Goal: Find contact information: Find contact information

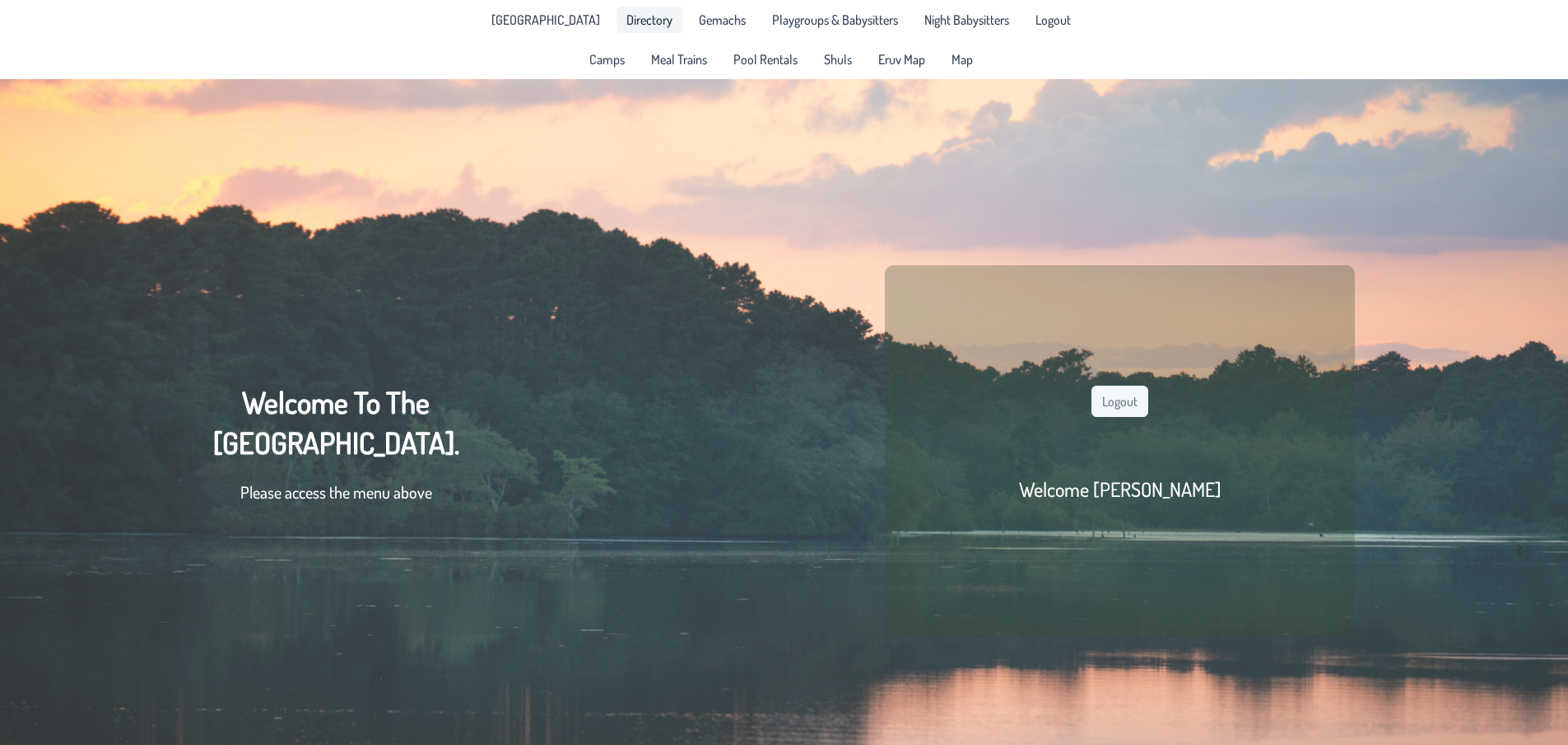
click at [641, 25] on span "Directory" at bounding box center [649, 20] width 46 height 13
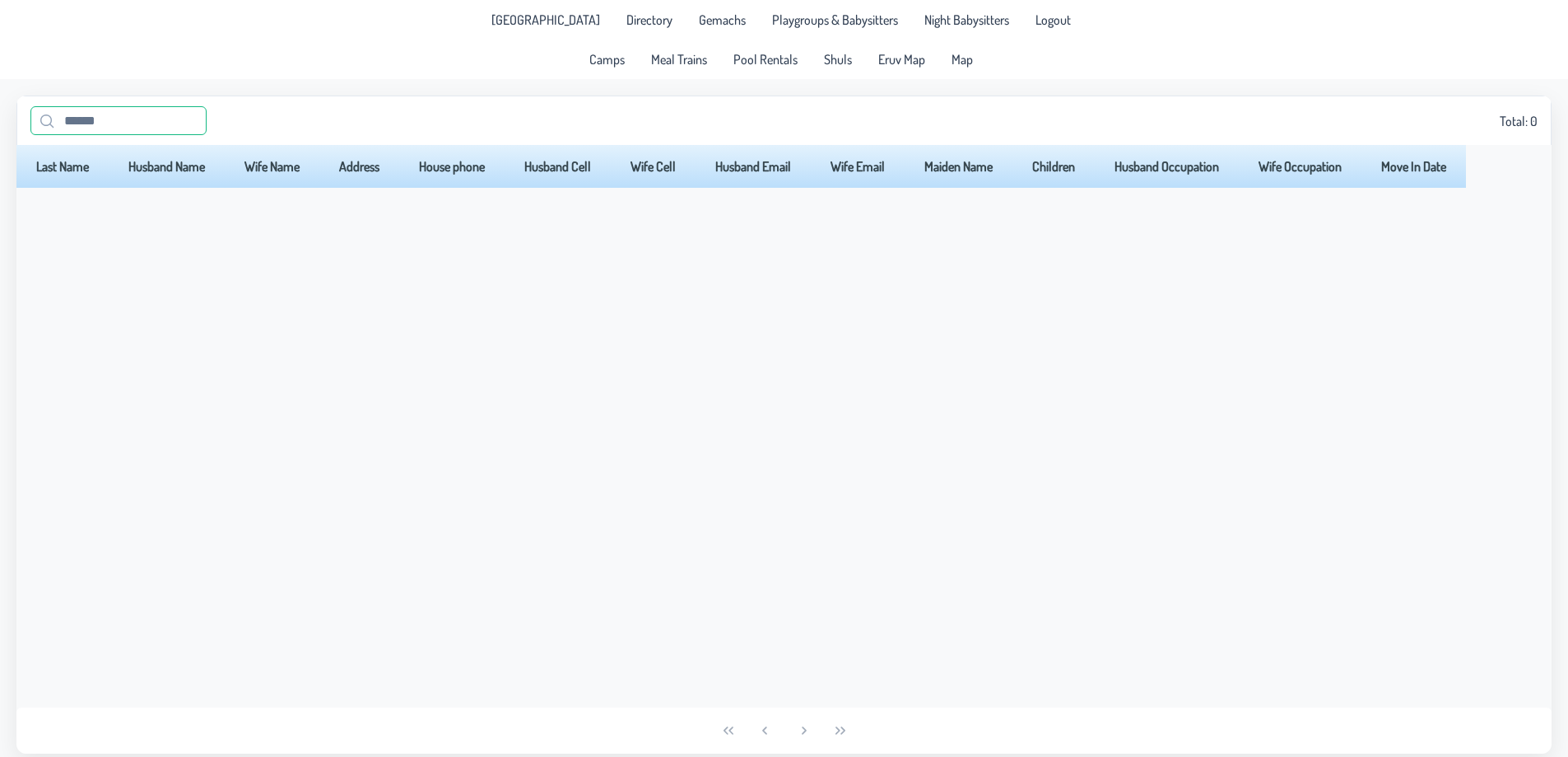
click at [107, 115] on input "text" at bounding box center [118, 120] width 176 height 29
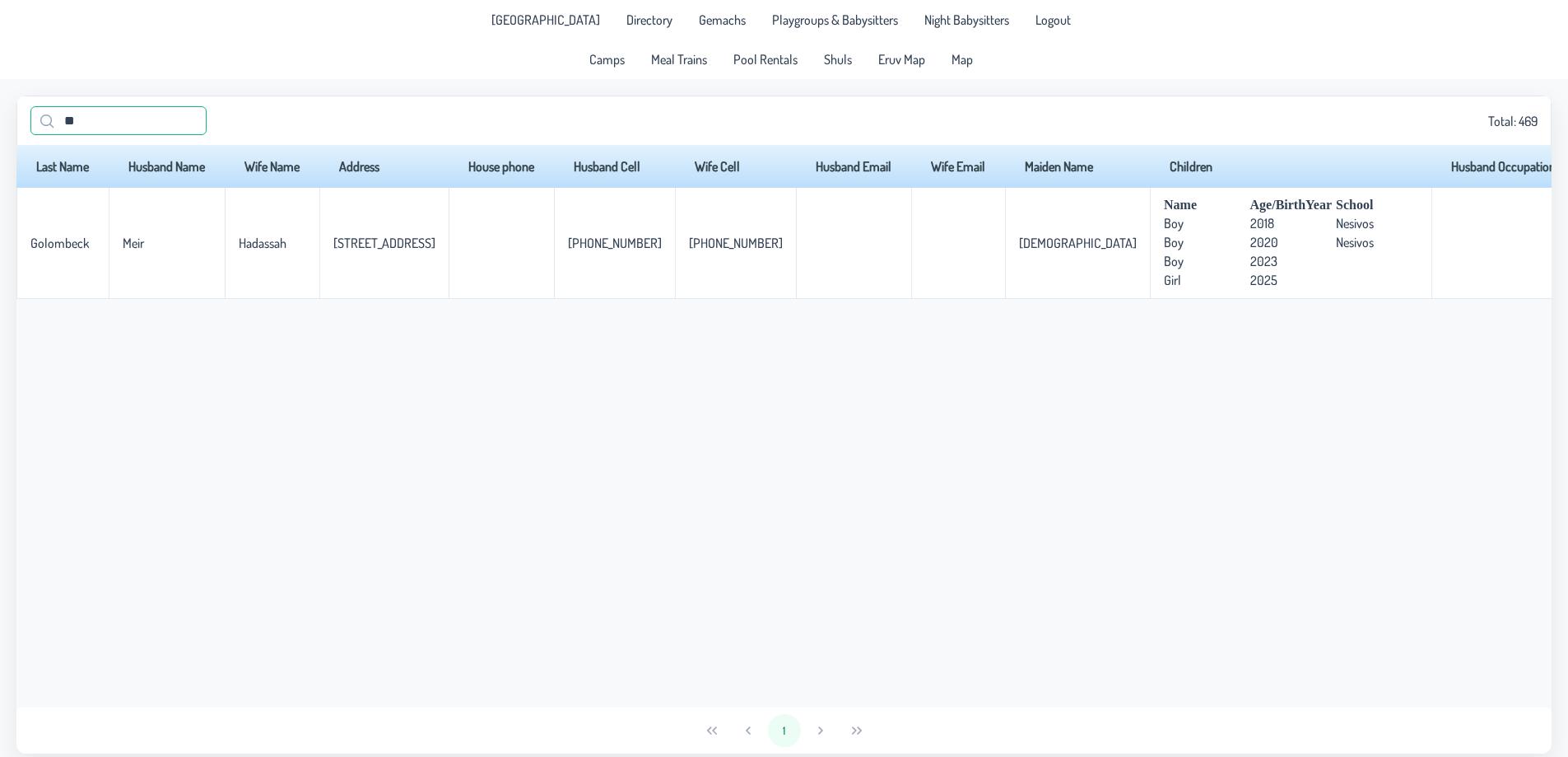
type input "*"
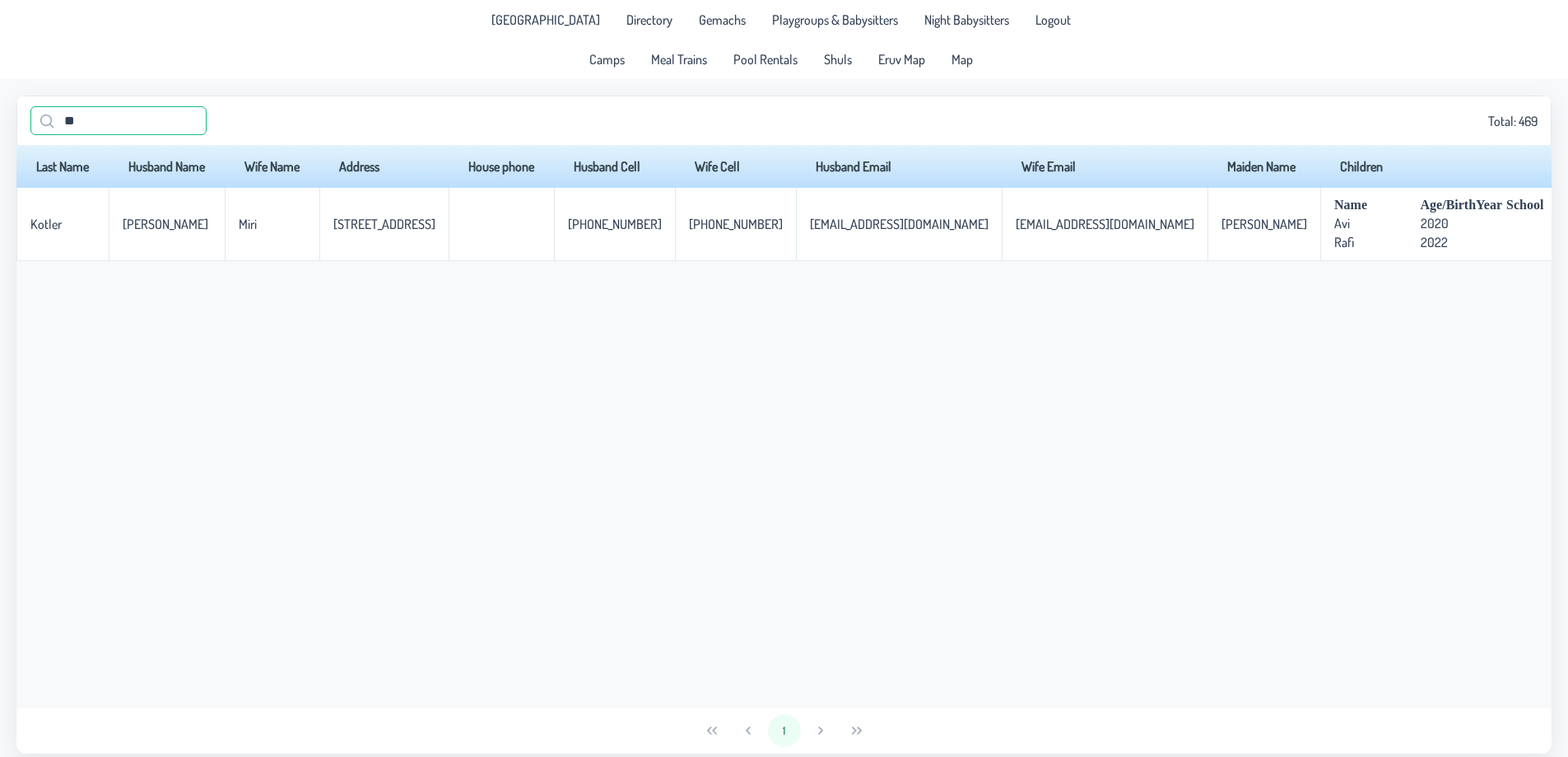
type input "*"
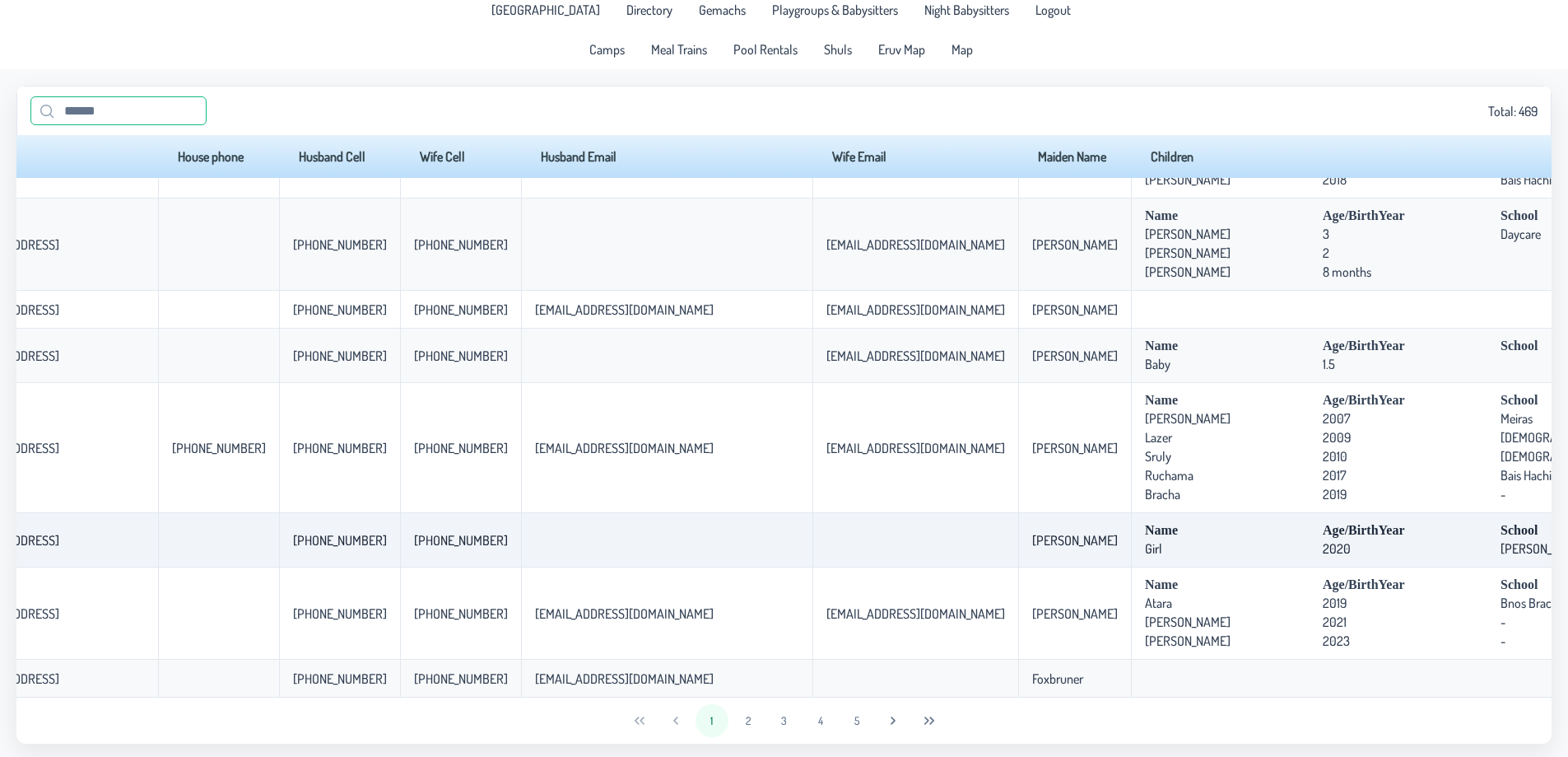
scroll to position [13, 0]
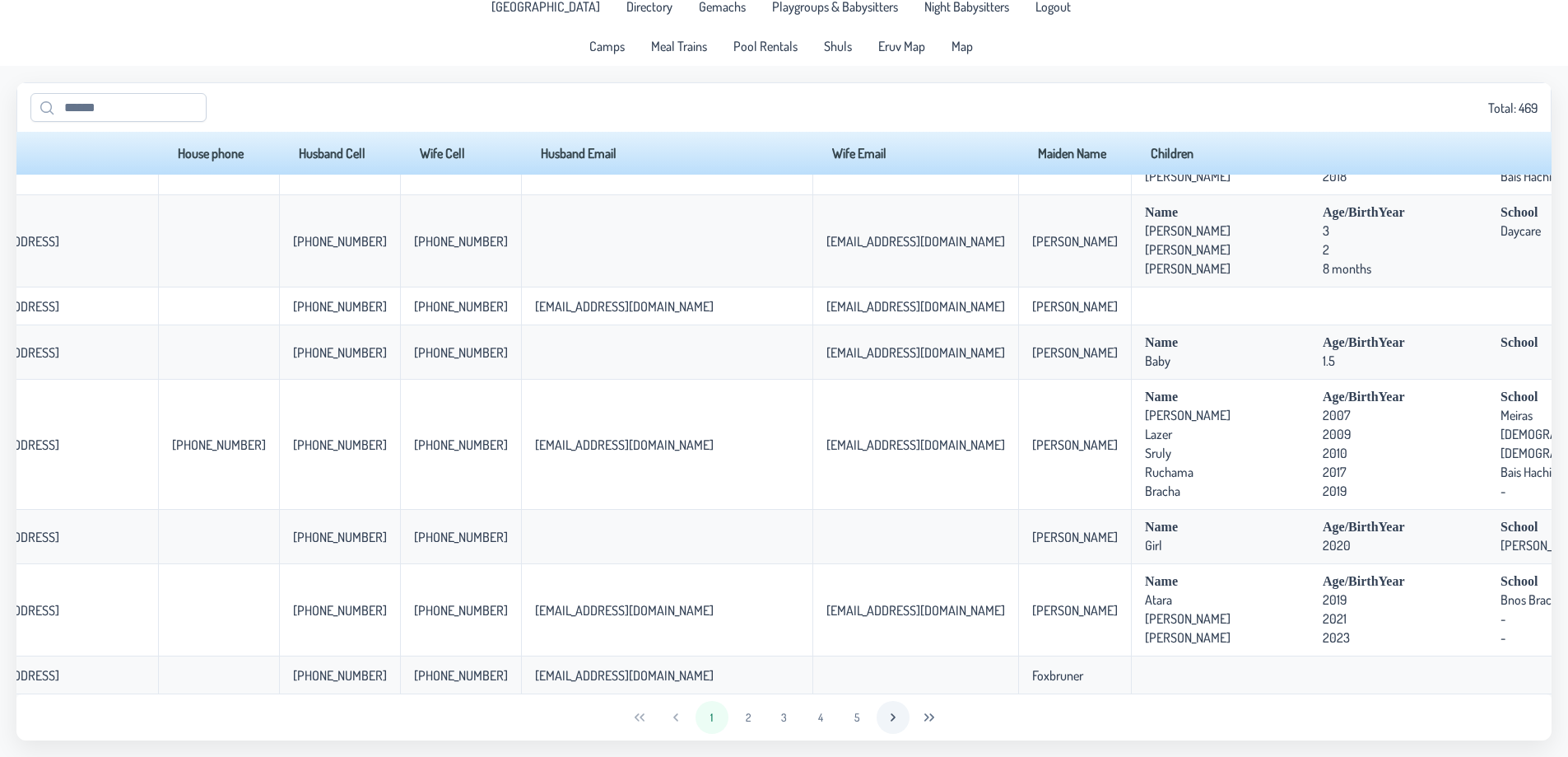
click at [904, 716] on button "Next Page" at bounding box center [893, 717] width 33 height 33
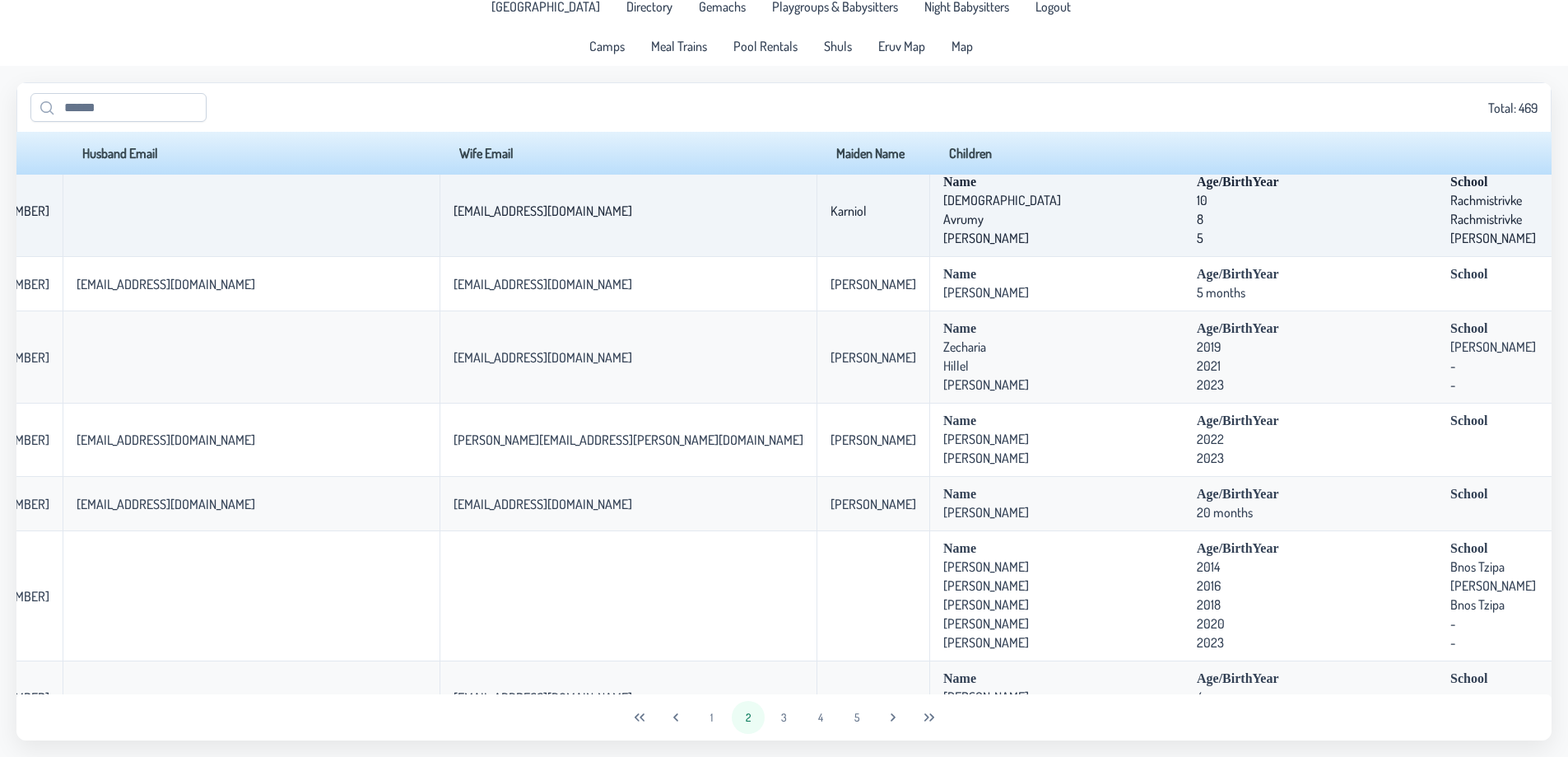
scroll to position [3596, 961]
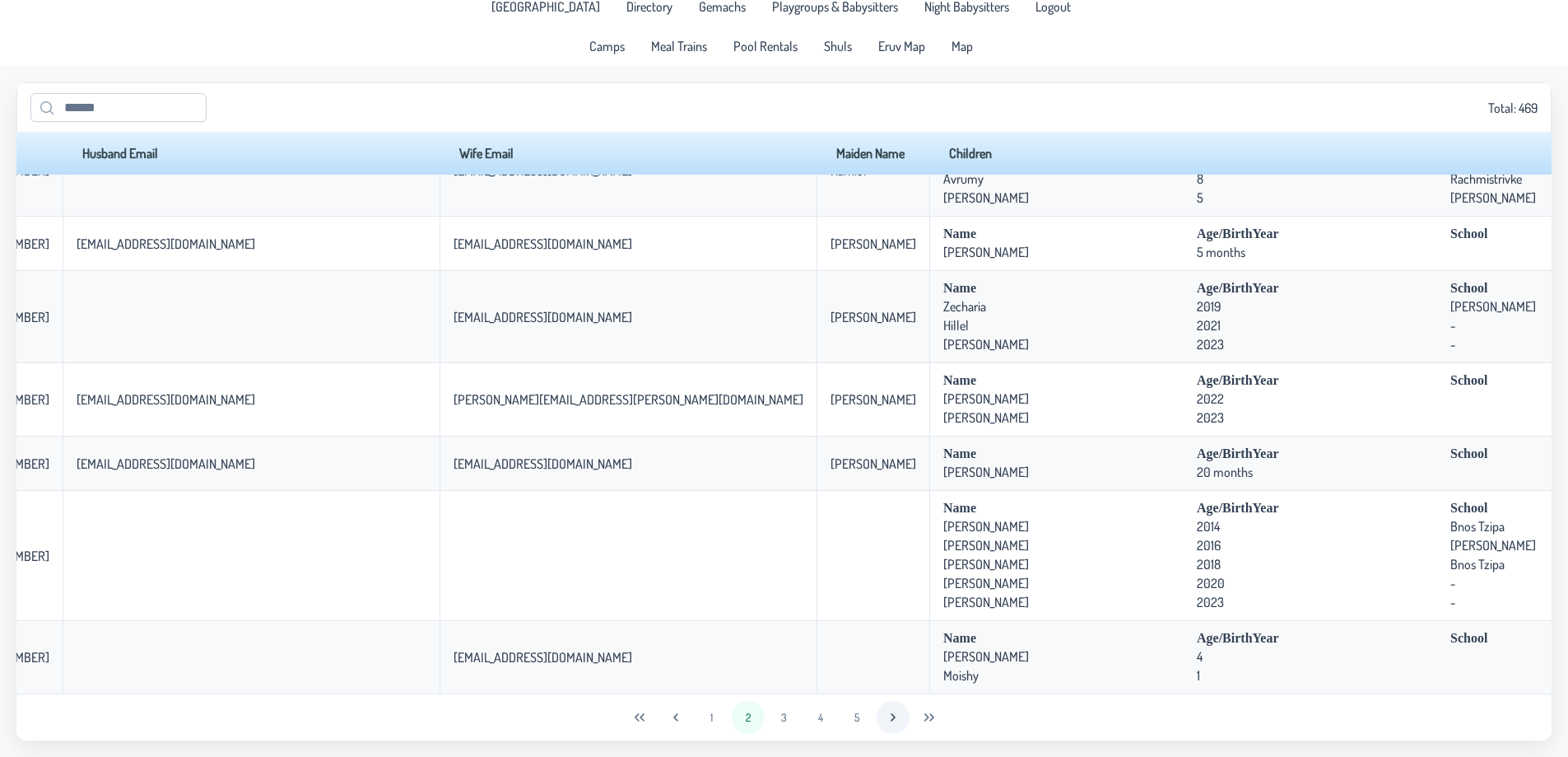
click at [883, 718] on button "Next Page" at bounding box center [893, 717] width 33 height 33
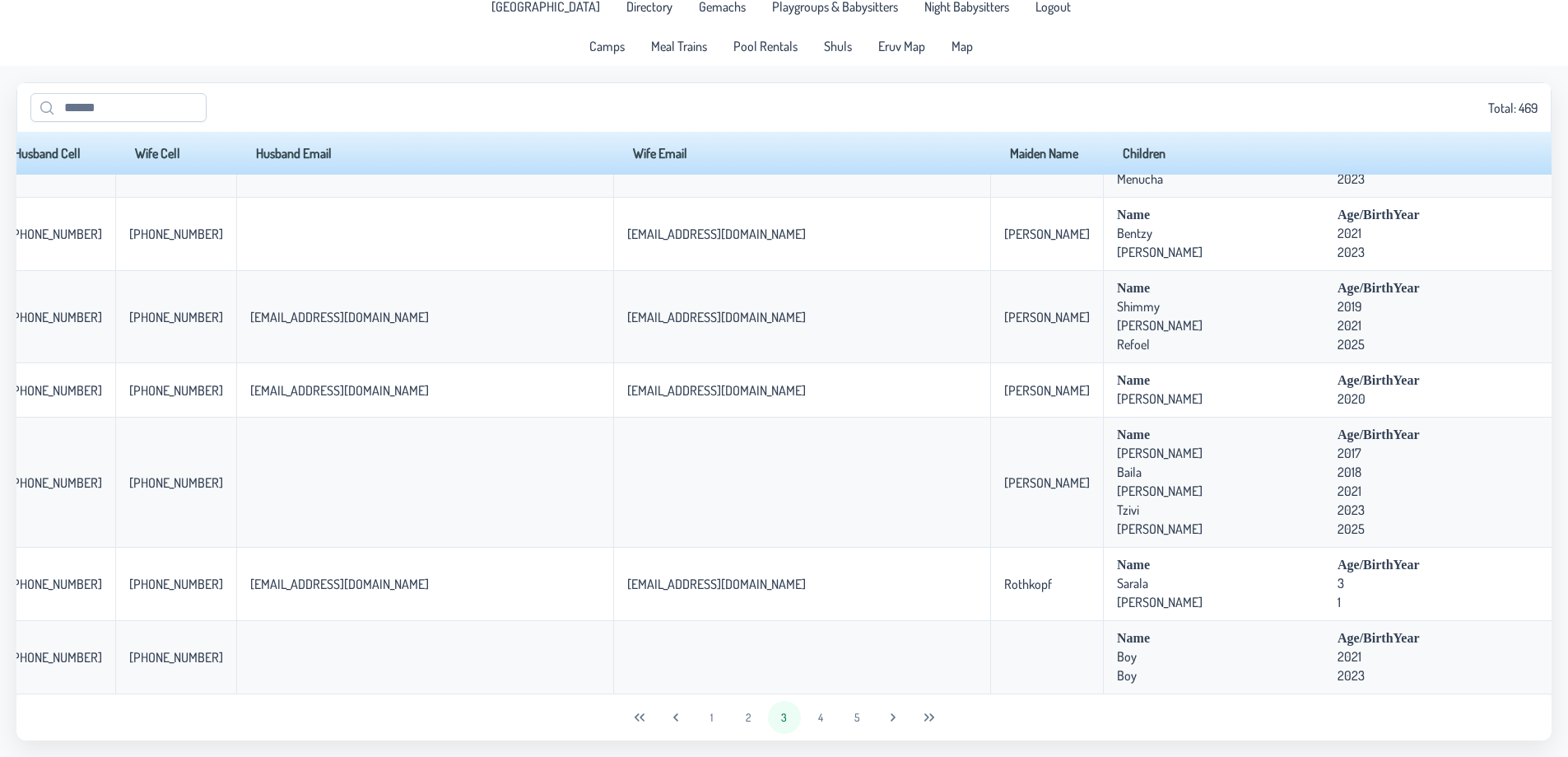
scroll to position [3206, 846]
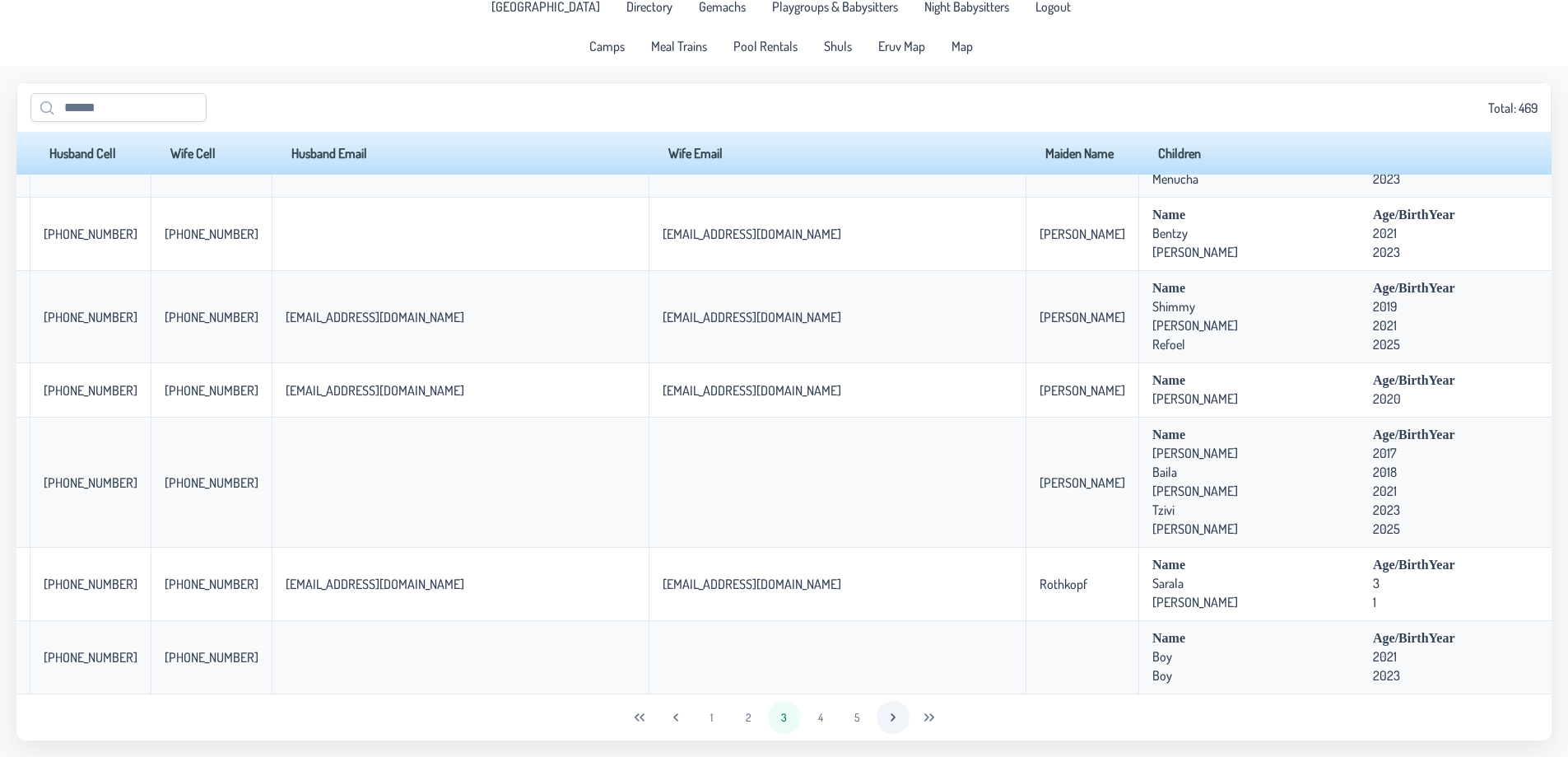
click at [894, 713] on icon "Next Page" at bounding box center [894, 718] width 13 height 13
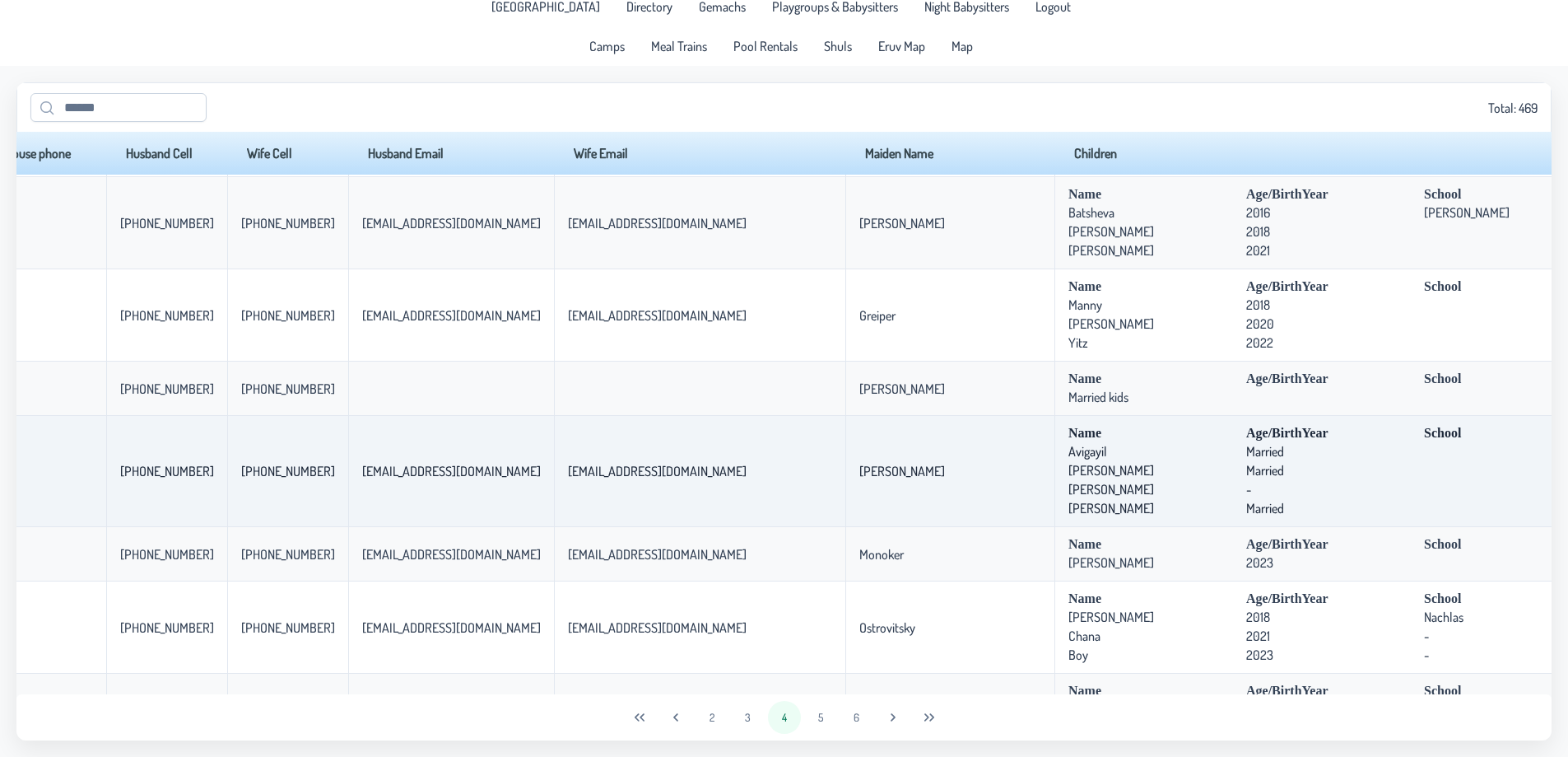
scroll to position [1730, 676]
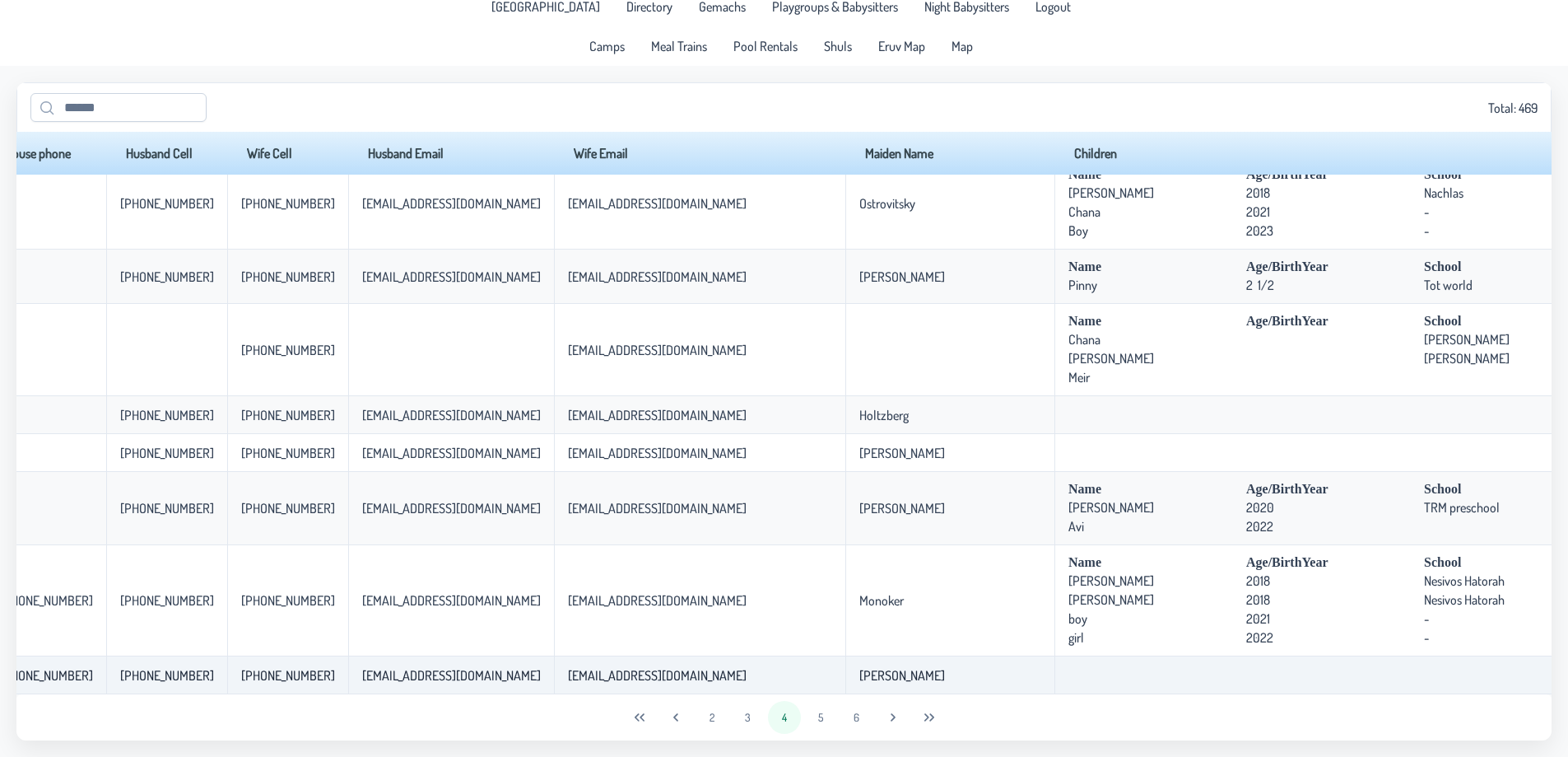
drag, startPoint x: 1037, startPoint y: 681, endPoint x: 786, endPoint y: 671, distance: 251.2
click at [752, 681] on tbody "[PERSON_NAME] [PERSON_NAME] [STREET_ADDRESS]-238-0931 [PHONE_NUMBER] [EMAIL_ADD…" at bounding box center [841, 0] width 3001 height 3900
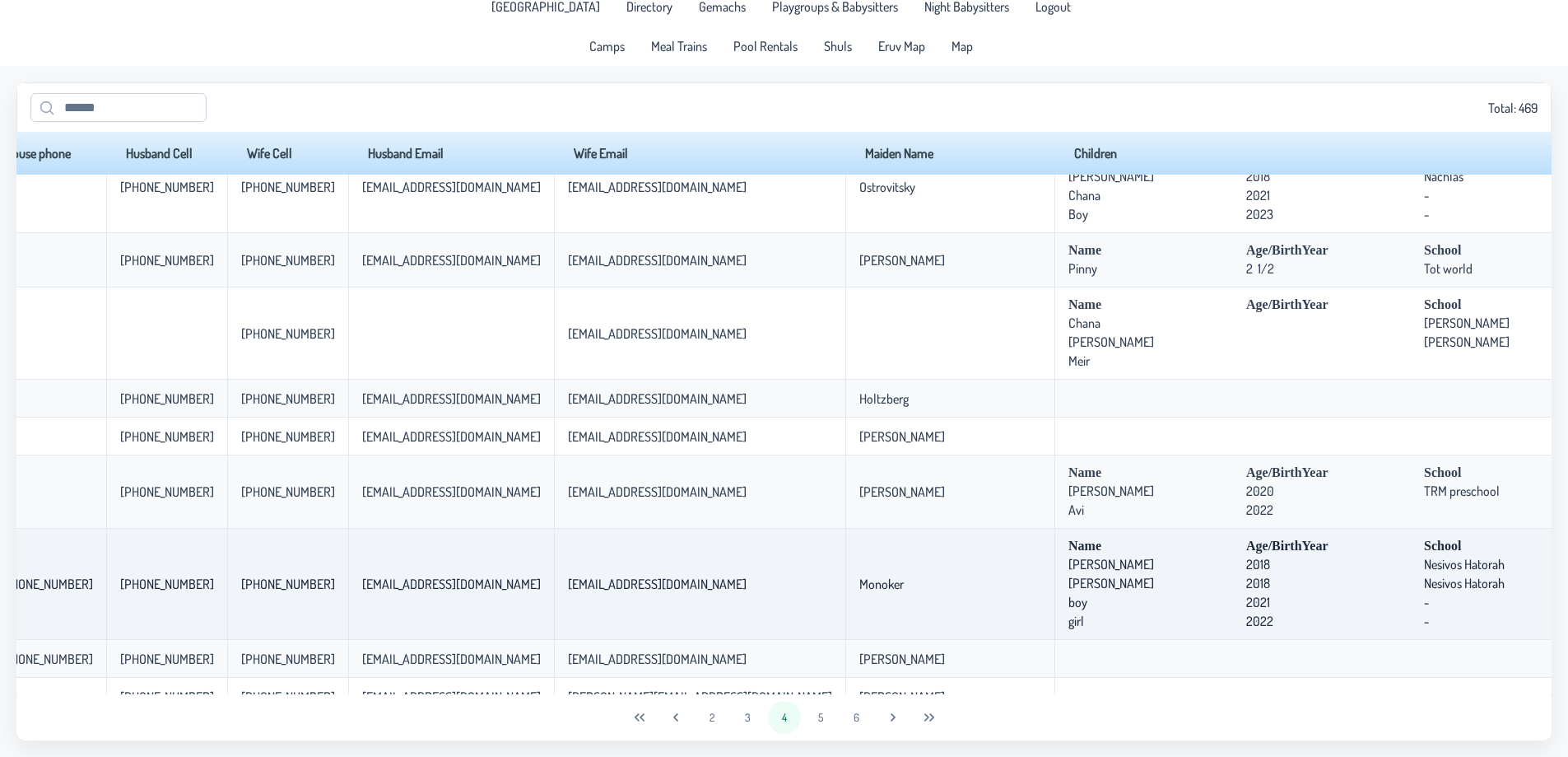
click at [1246, 562] on span "2018" at bounding box center [1333, 565] width 173 height 17
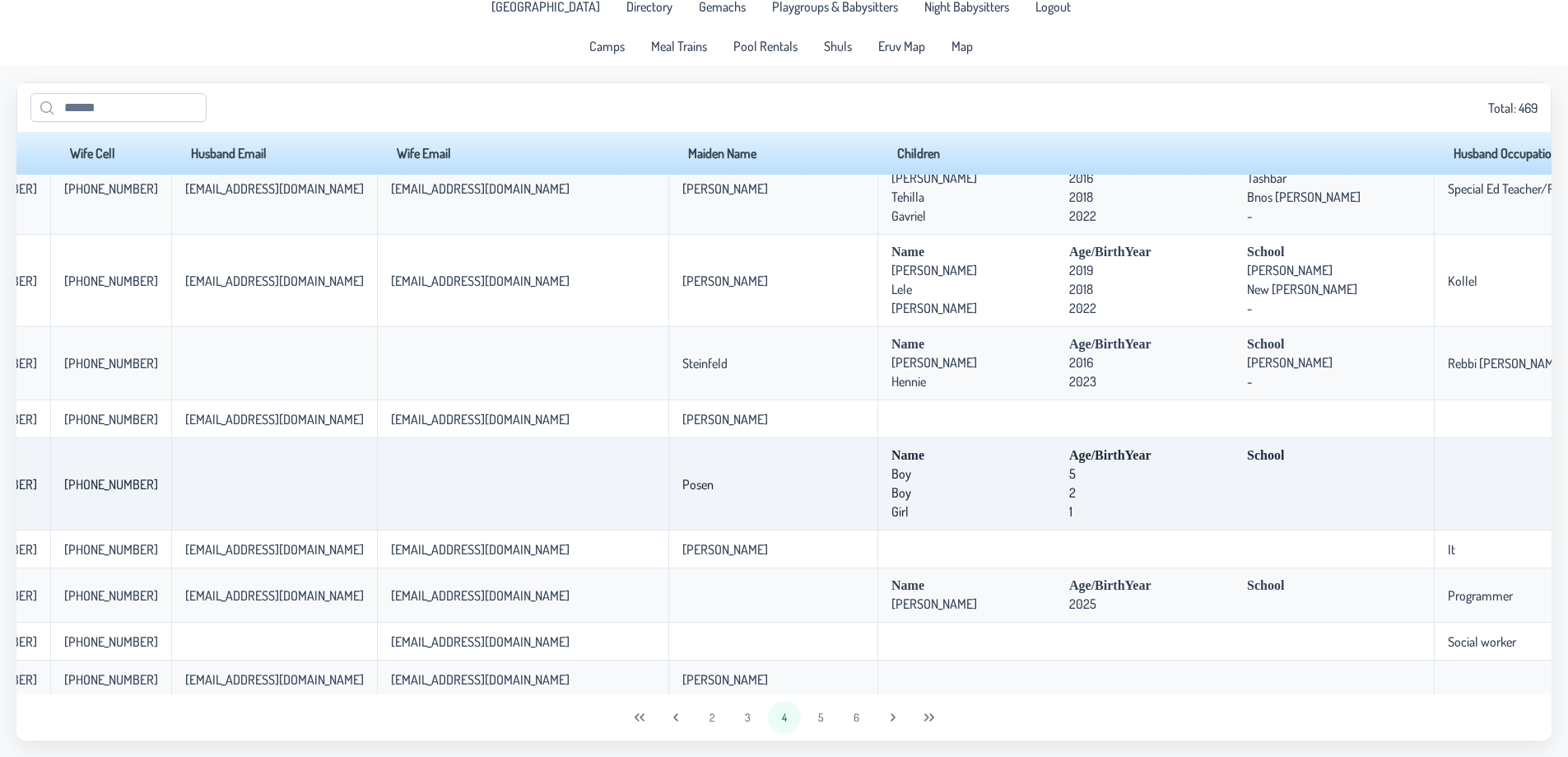
scroll to position [3396, 853]
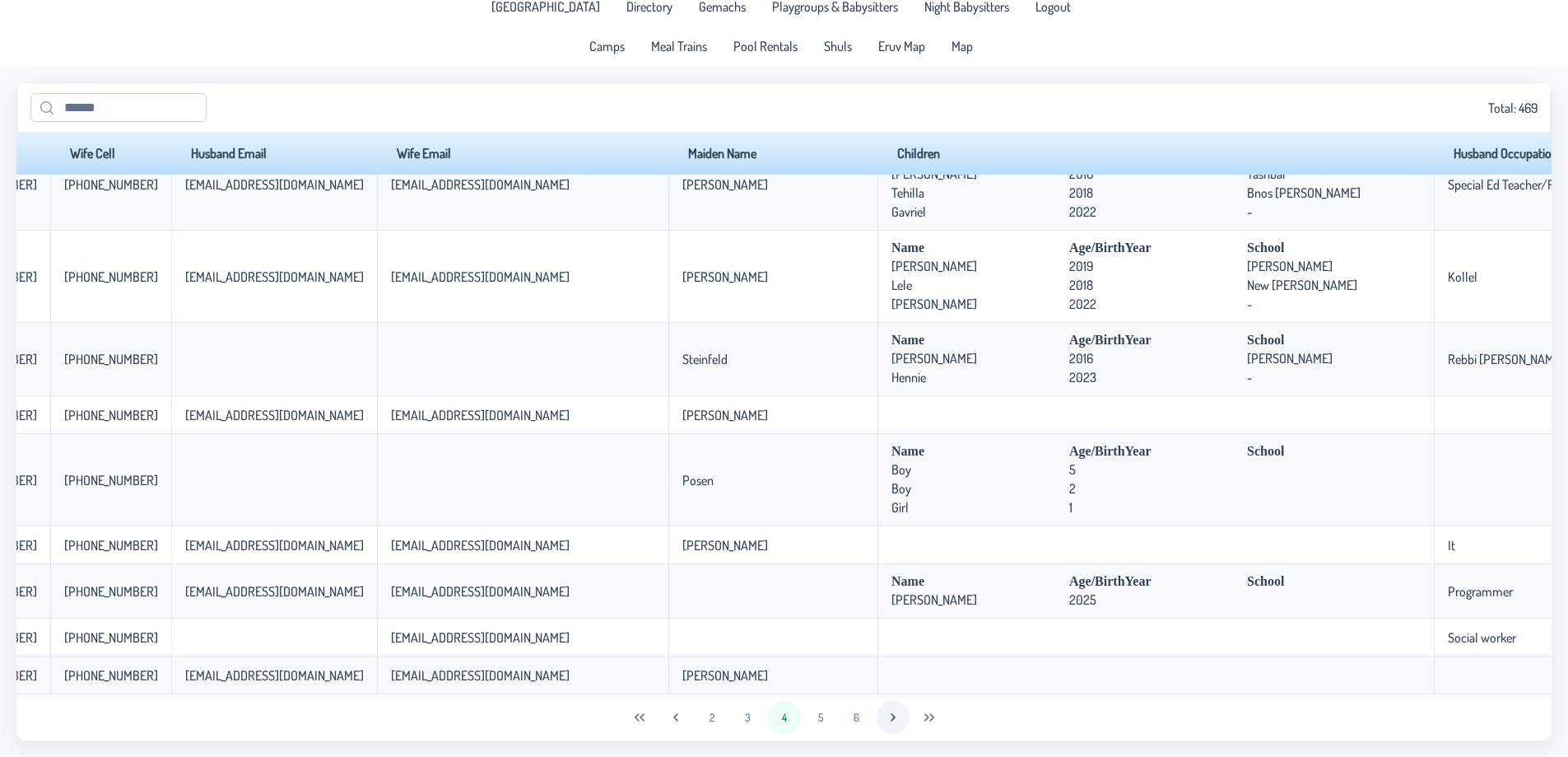
click at [892, 712] on icon "Next Page" at bounding box center [894, 718] width 13 height 13
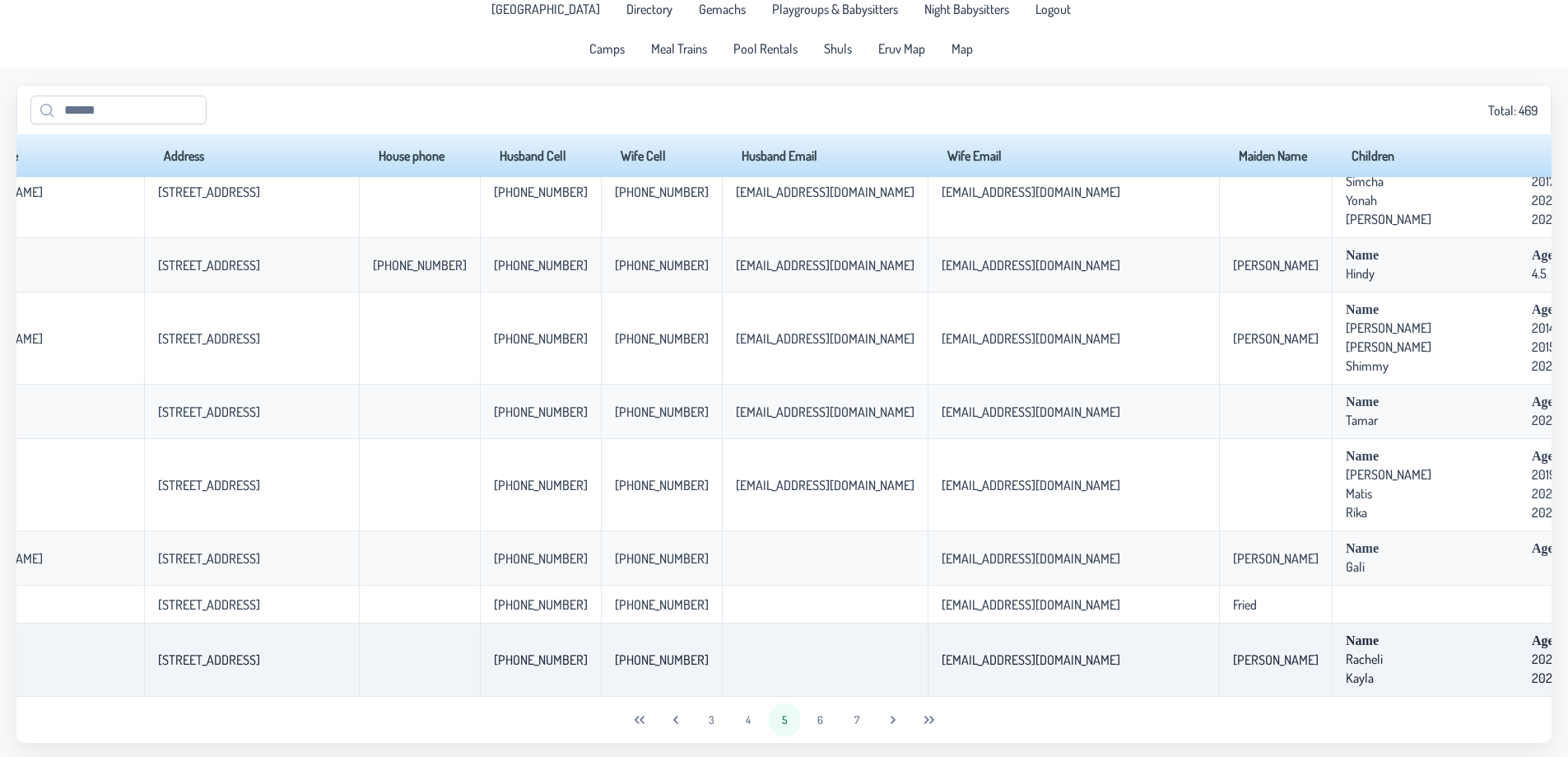
scroll to position [13, 0]
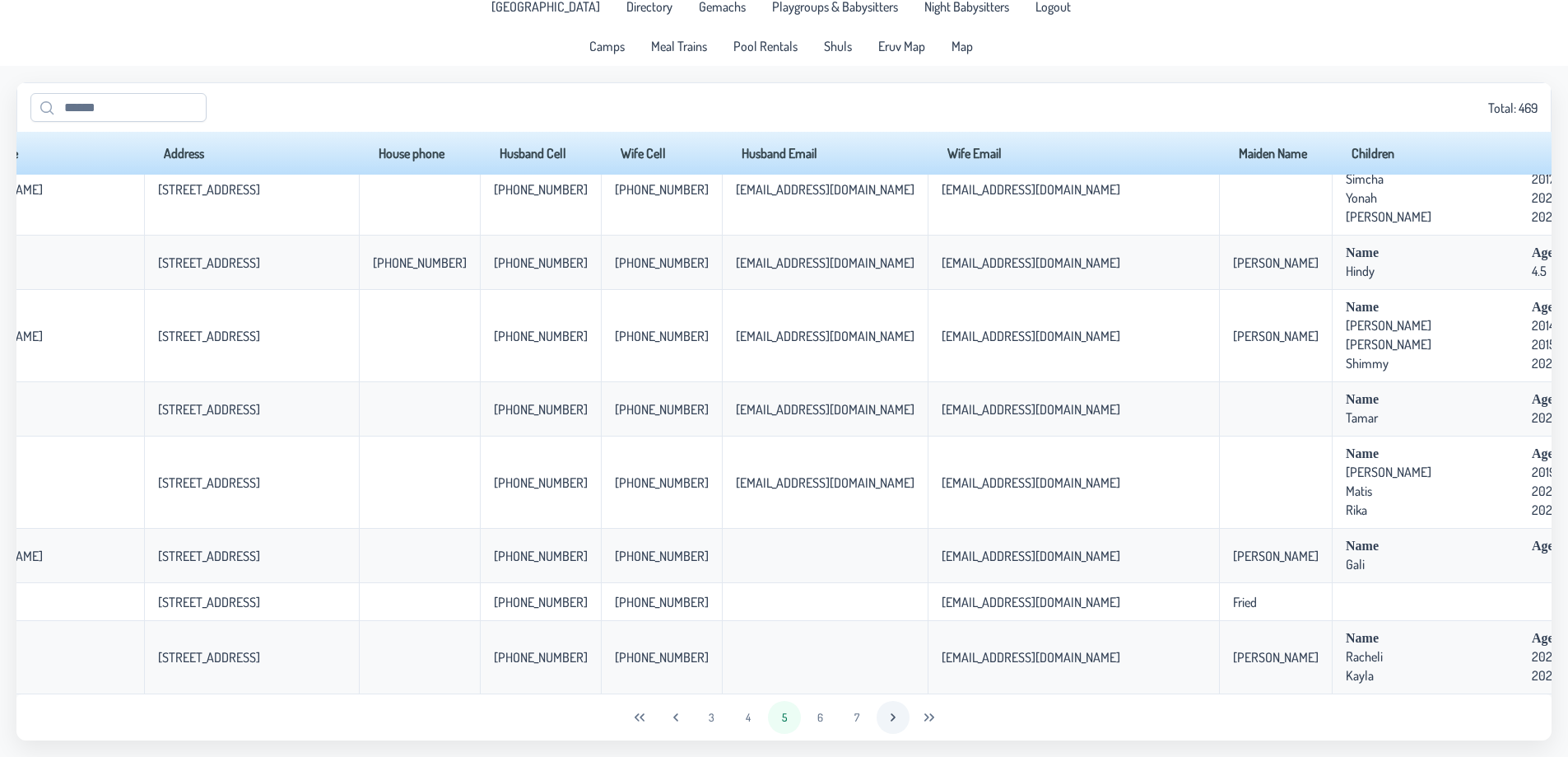
click at [885, 718] on button "Next Page" at bounding box center [893, 717] width 33 height 33
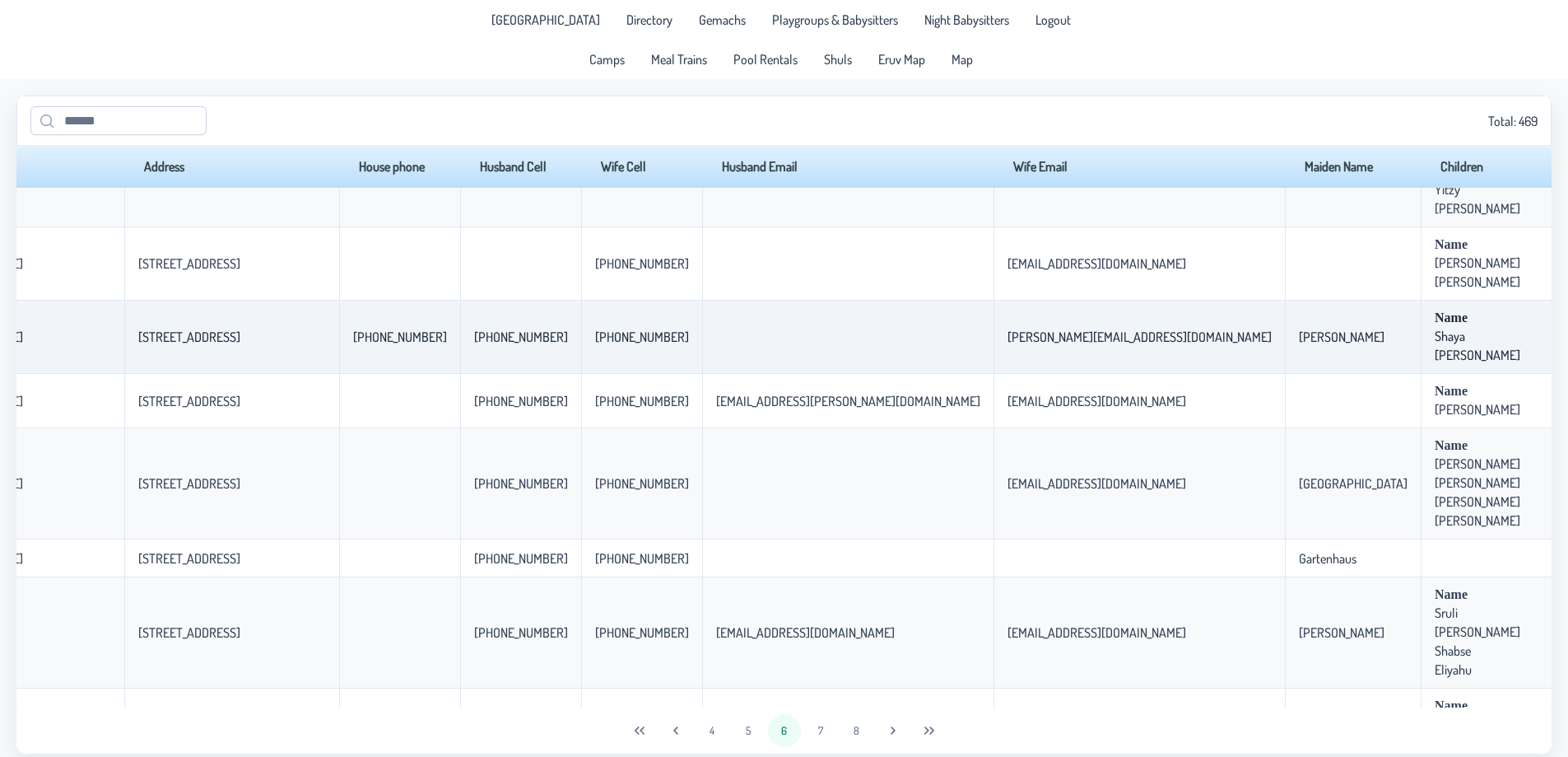
scroll to position [1318, 354]
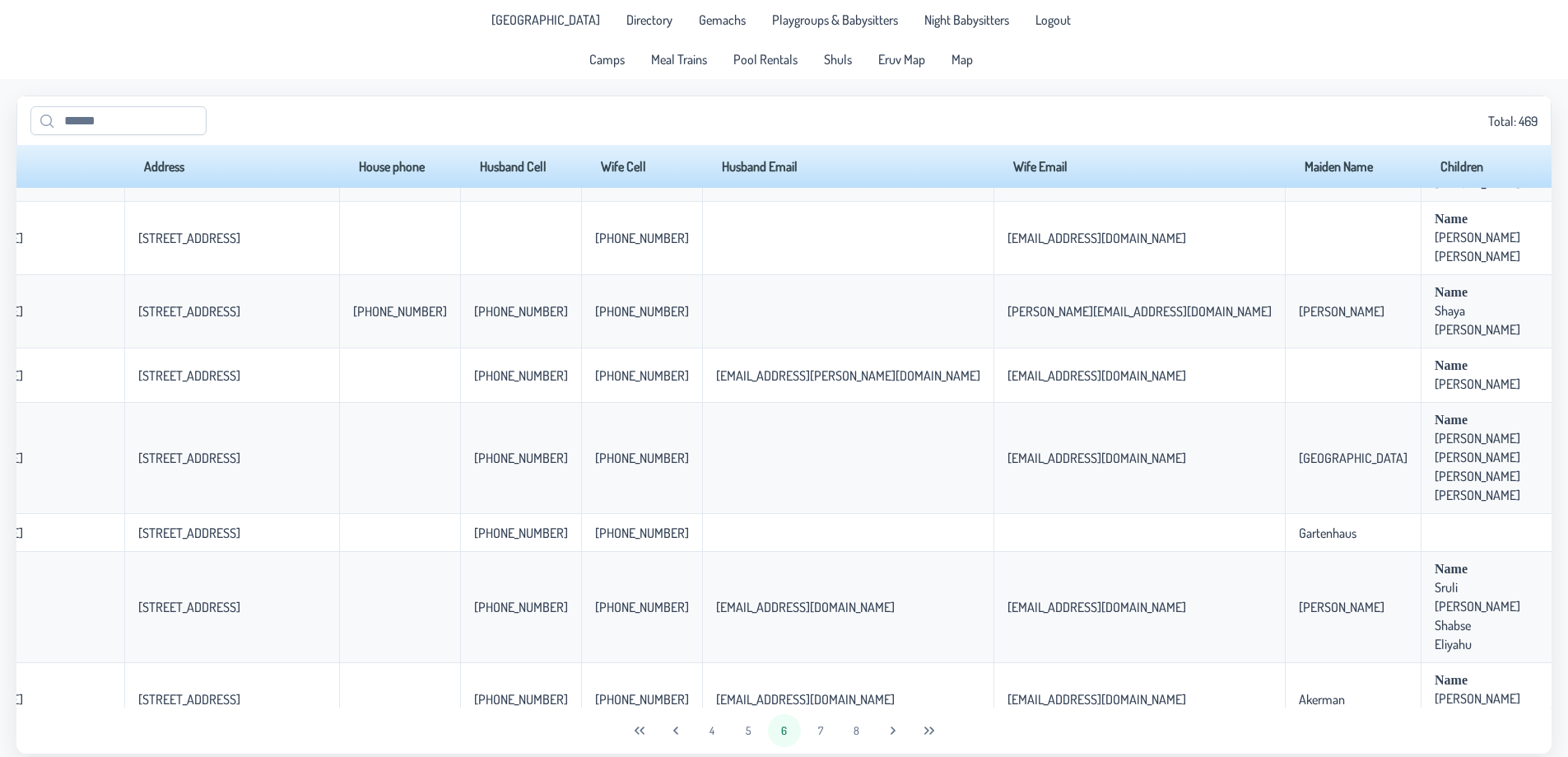
drag, startPoint x: 1064, startPoint y: 708, endPoint x: 732, endPoint y: 713, distance: 332.0
click at [732, 713] on div "4 5 6 7 8" at bounding box center [784, 730] width 1535 height 46
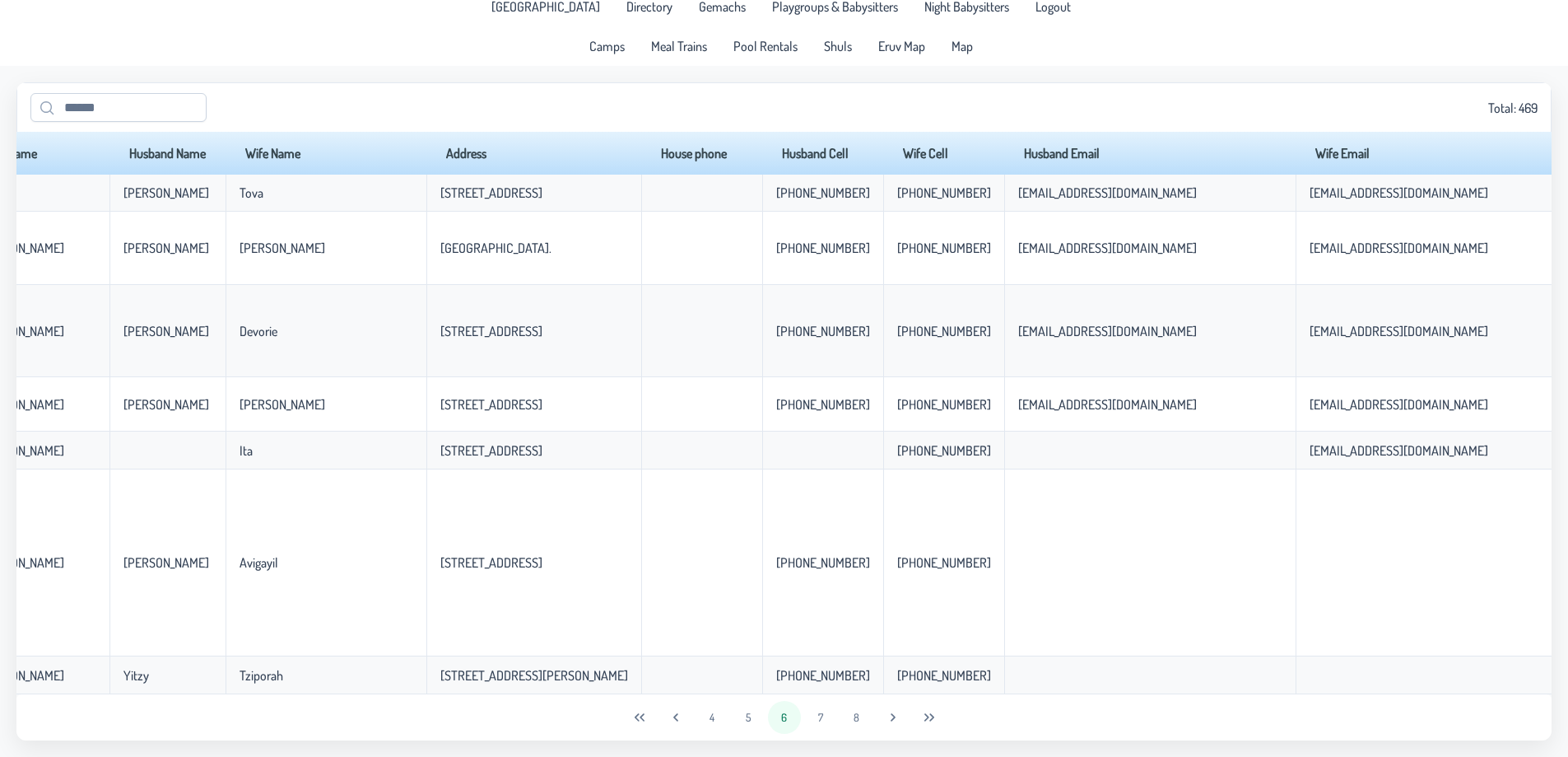
scroll to position [3338, 49]
click at [891, 712] on icon "Next Page" at bounding box center [894, 718] width 13 height 13
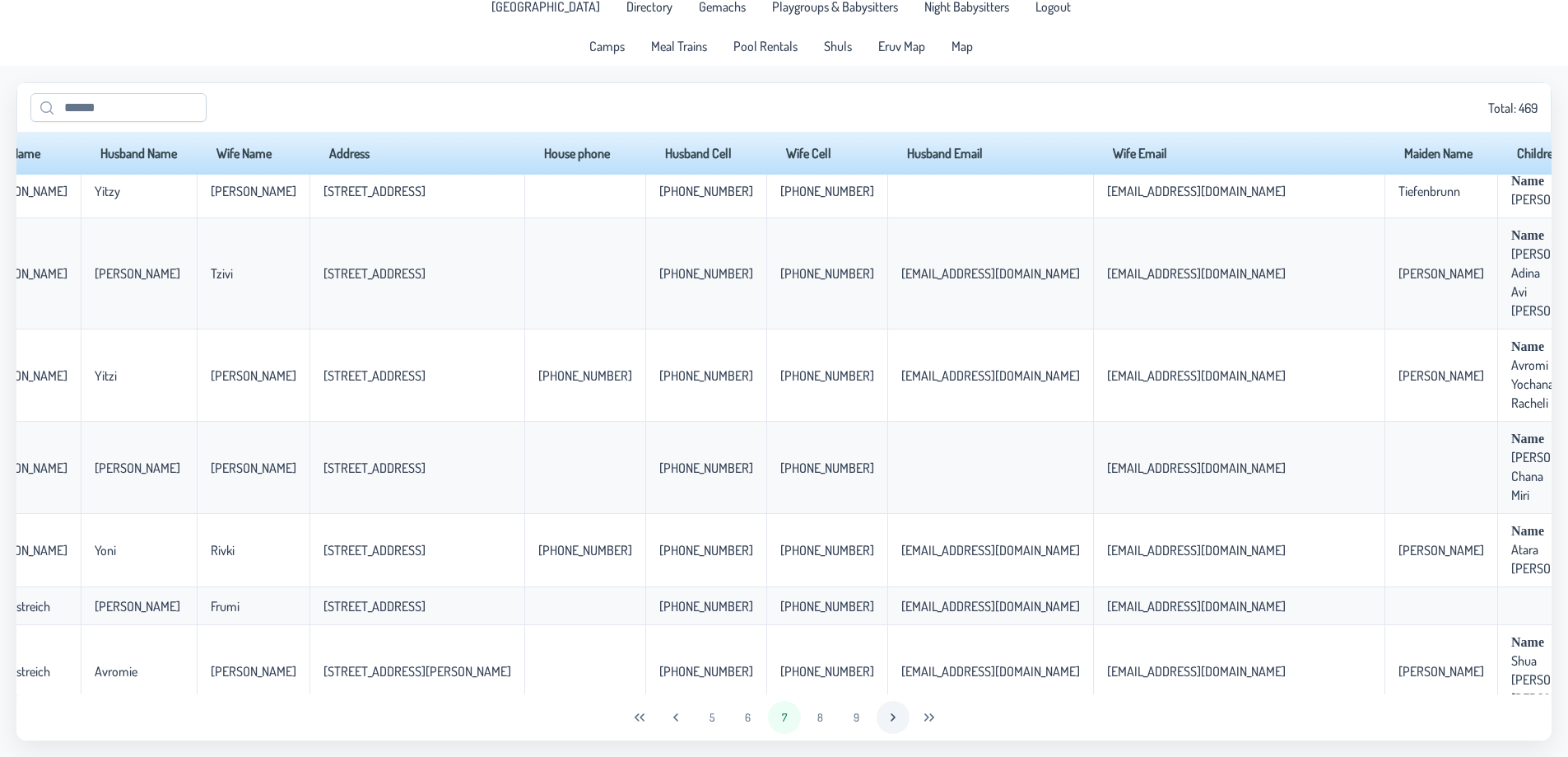
scroll to position [0, 49]
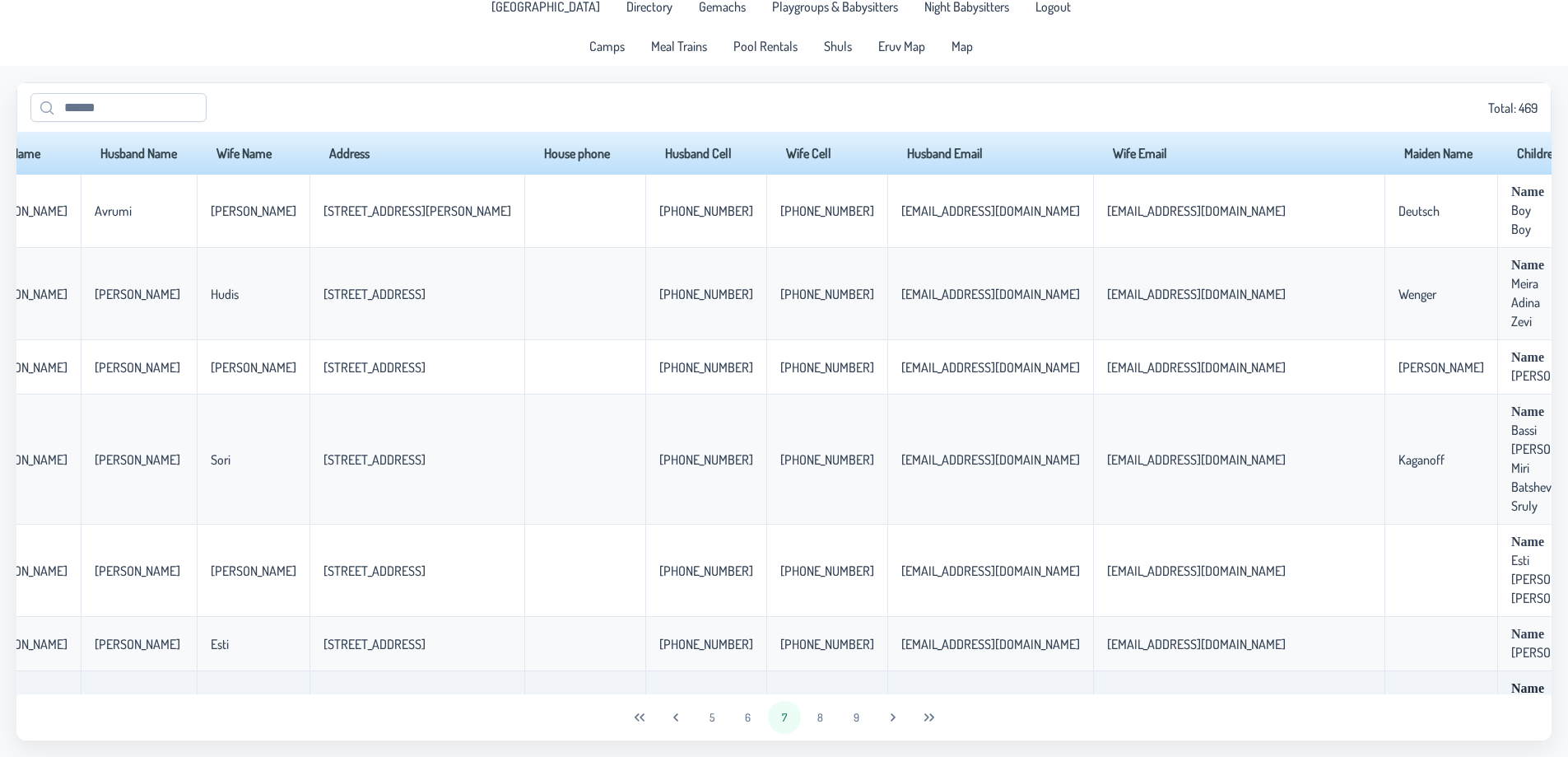
click at [957, 678] on td "[EMAIL_ADDRESS][DOMAIN_NAME]" at bounding box center [989, 727] width 205 height 112
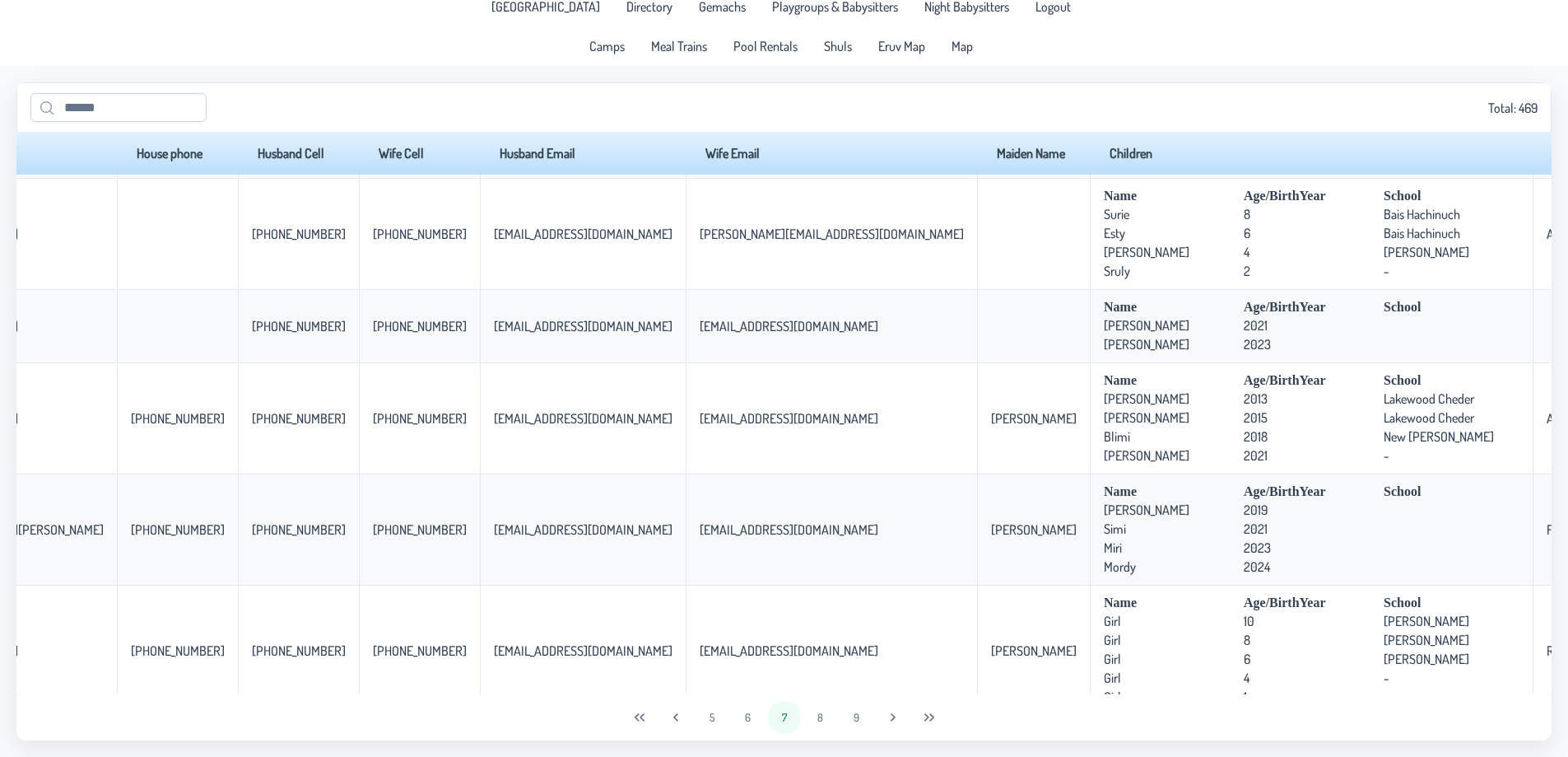
scroll to position [494, 456]
